Goal: Find specific page/section: Find specific page/section

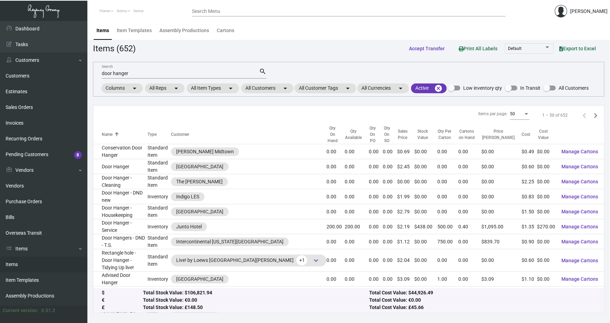
scroll to position [521, 0]
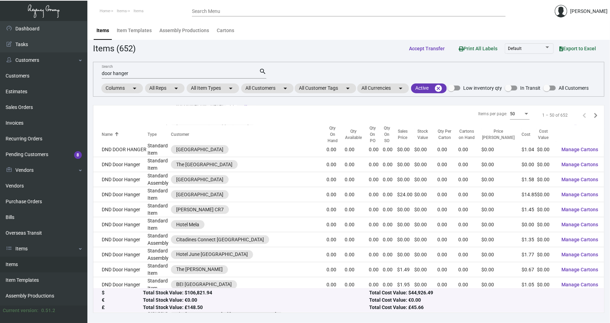
click at [137, 71] on input "door hanger" at bounding box center [180, 74] width 157 height 6
drag, startPoint x: 132, startPoint y: 73, endPoint x: 95, endPoint y: 73, distance: 37.0
click at [96, 73] on div "door hanger Search search Columns arrow_drop_down All Reps arrow_drop_down All …" at bounding box center [348, 79] width 511 height 35
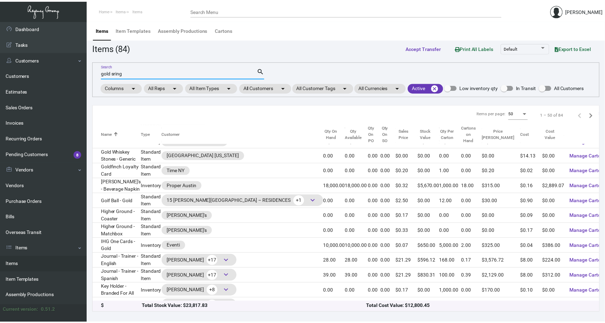
scroll to position [0, 0]
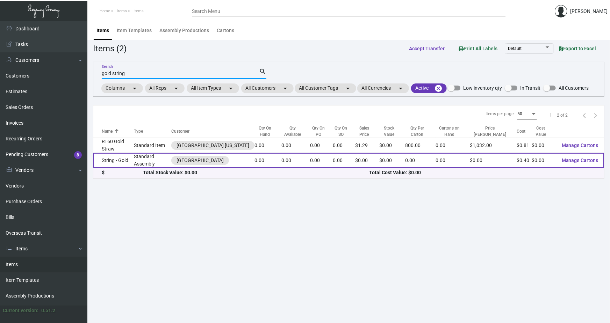
type input "gold string"
drag, startPoint x: 226, startPoint y: 160, endPoint x: 182, endPoint y: 161, distance: 44.4
click at [182, 161] on div "[GEOGRAPHIC_DATA]" at bounding box center [200, 160] width 58 height 9
copy div "[GEOGRAPHIC_DATA]"
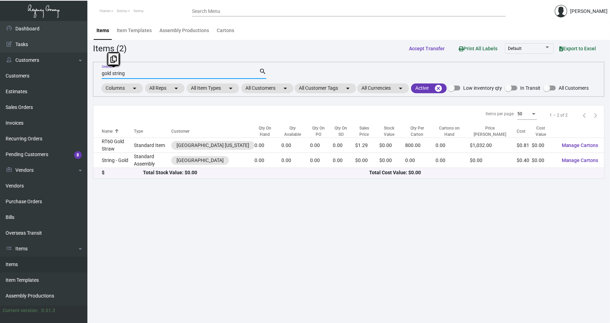
drag, startPoint x: 131, startPoint y: 72, endPoint x: 90, endPoint y: 76, distance: 40.7
click at [90, 76] on main "Items Item Templates Assembly Productions Cartons Items (2) Accept Transfer Pri…" at bounding box center [348, 172] width 522 height 302
click at [43, 79] on link "Customers" at bounding box center [43, 76] width 87 height 16
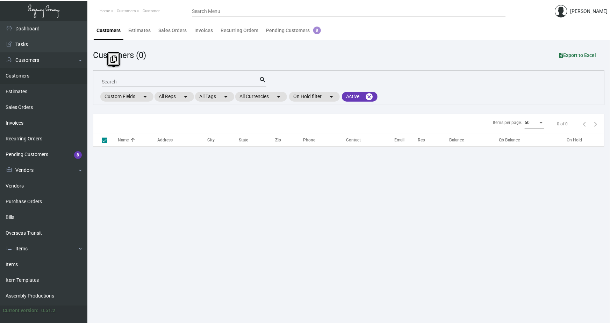
checkbox input "false"
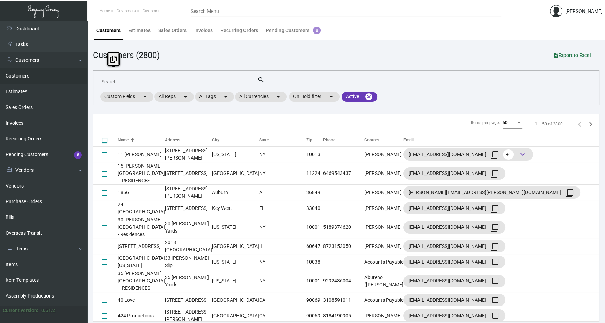
click at [109, 82] on input "Search" at bounding box center [180, 82] width 156 height 6
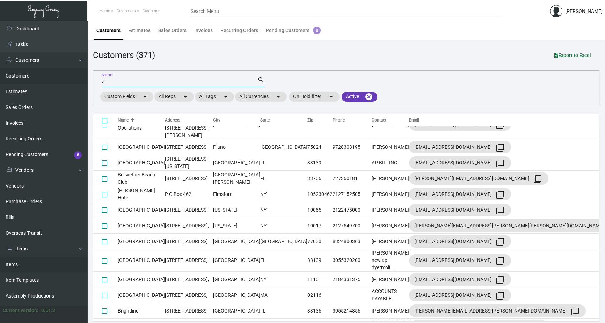
scroll to position [570, 0]
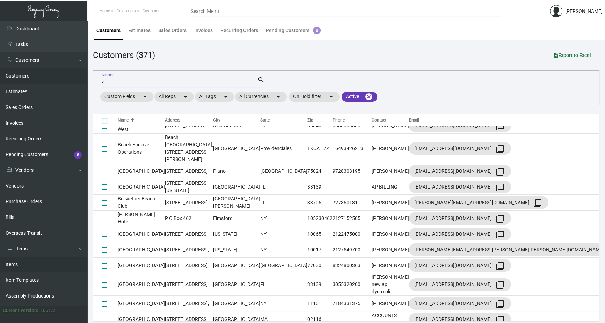
type input "z"
